Goal: Transaction & Acquisition: Purchase product/service

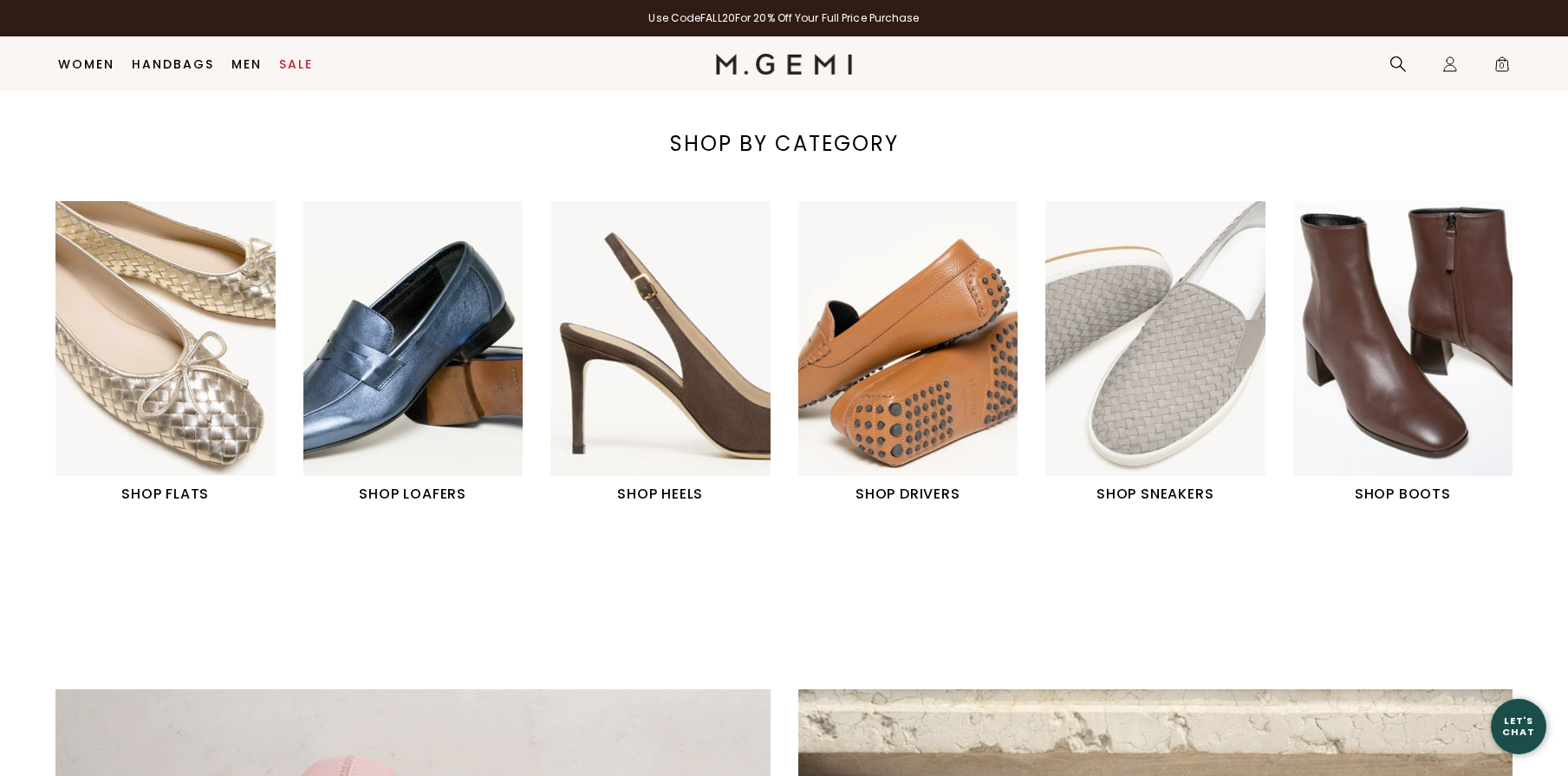
scroll to position [683, 0]
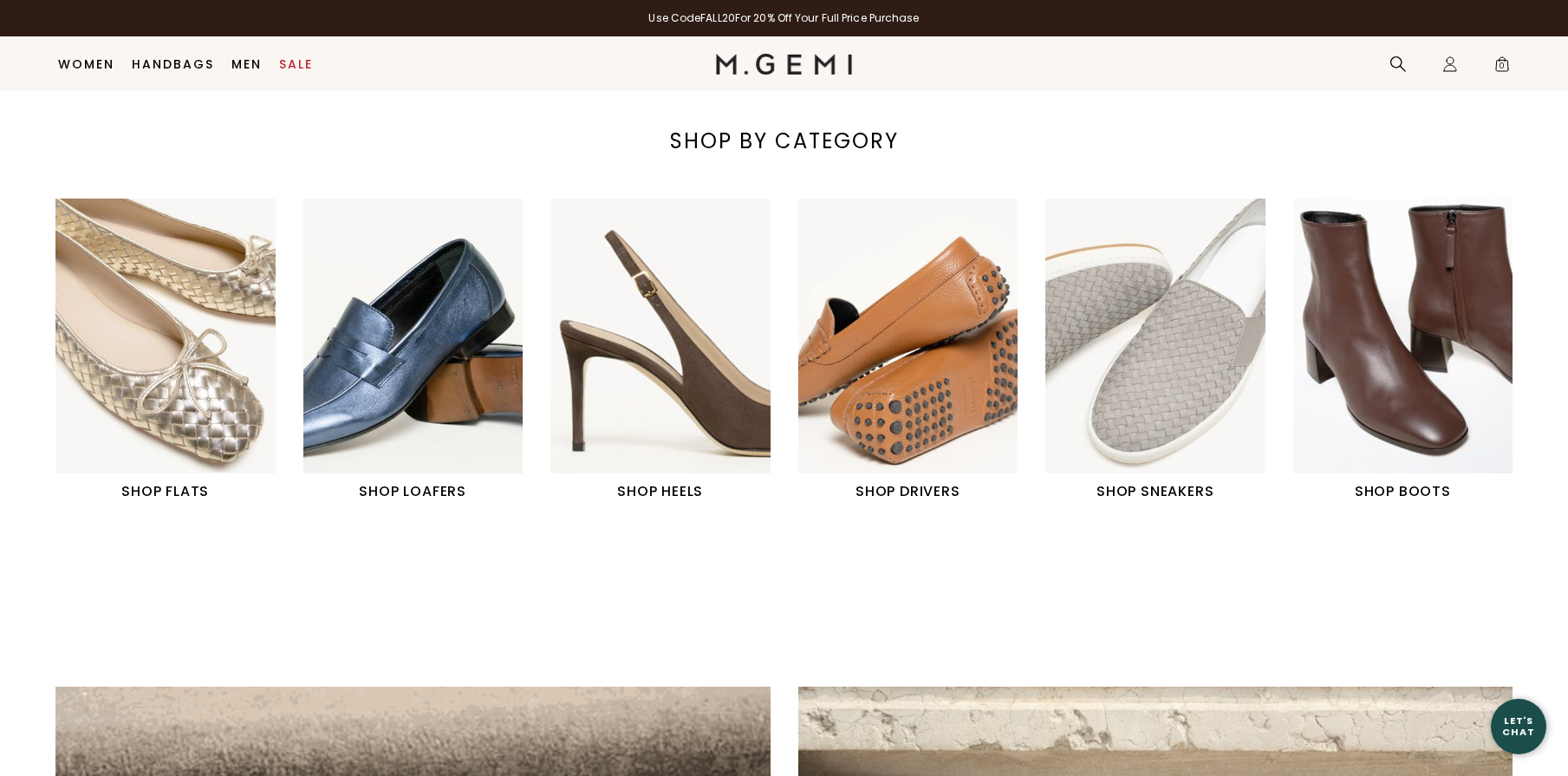
click at [352, 344] on img "2 / 6" at bounding box center [413, 336] width 220 height 275
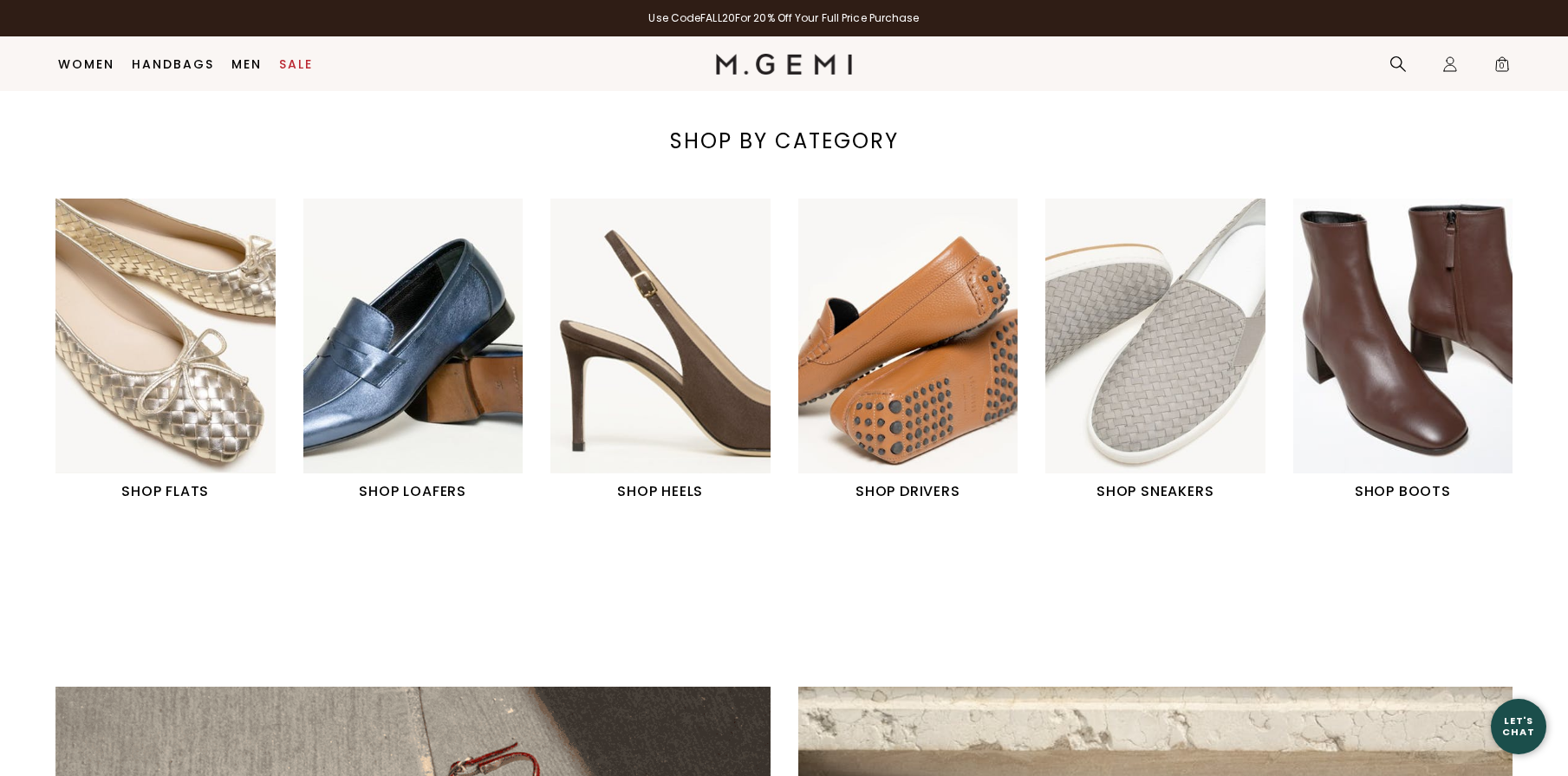
click at [415, 381] on img "2 / 6" at bounding box center [413, 336] width 220 height 275
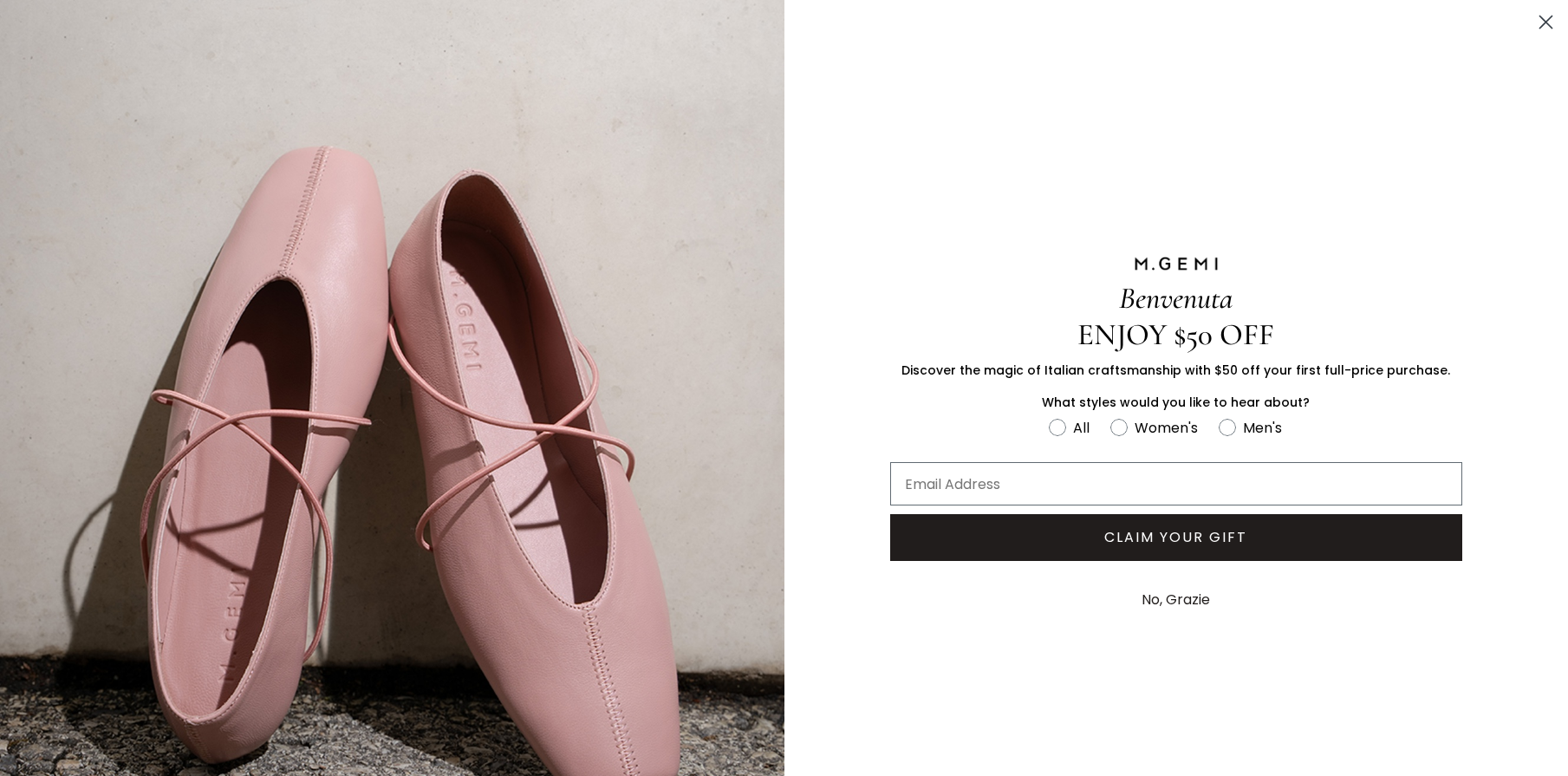
click at [1543, 10] on circle "Close dialog" at bounding box center [1546, 23] width 29 height 29
